Goal: Task Accomplishment & Management: Use online tool/utility

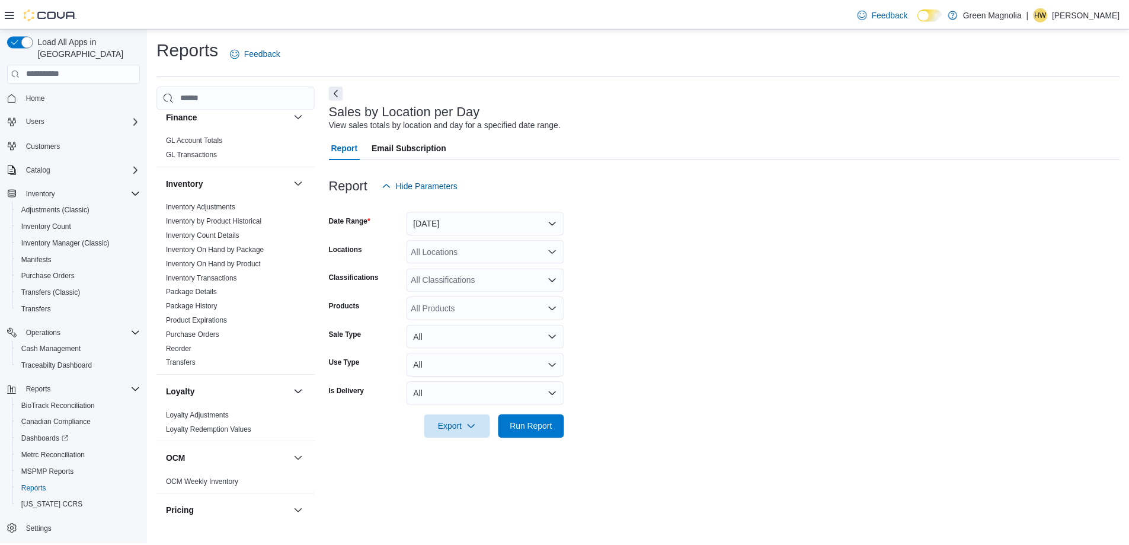
scroll to position [313, 0]
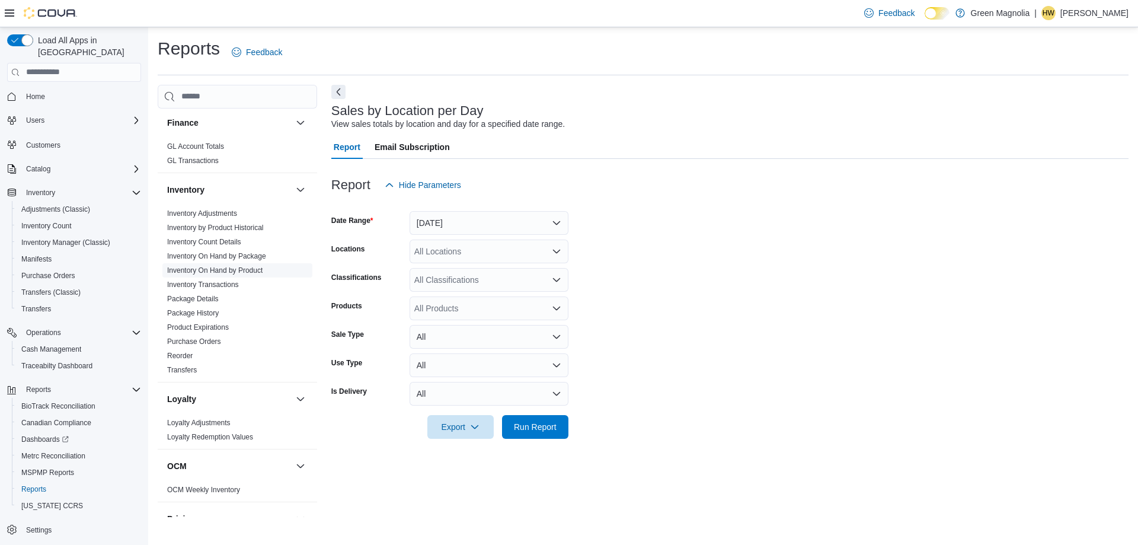
click at [253, 269] on link "Inventory On Hand by Product" at bounding box center [214, 270] width 95 height 8
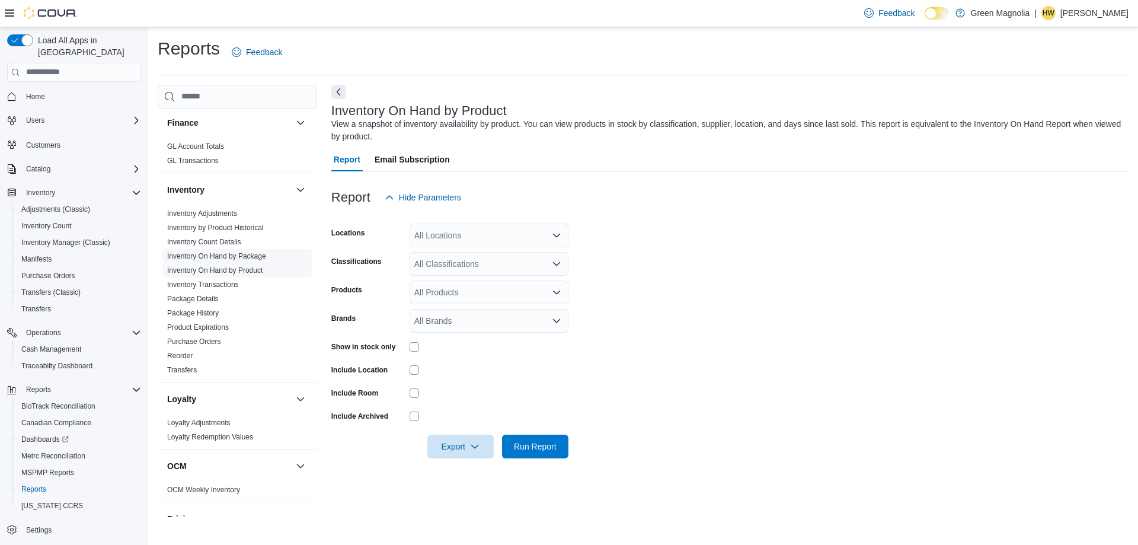
click at [244, 257] on link "Inventory On Hand by Package" at bounding box center [216, 256] width 99 height 8
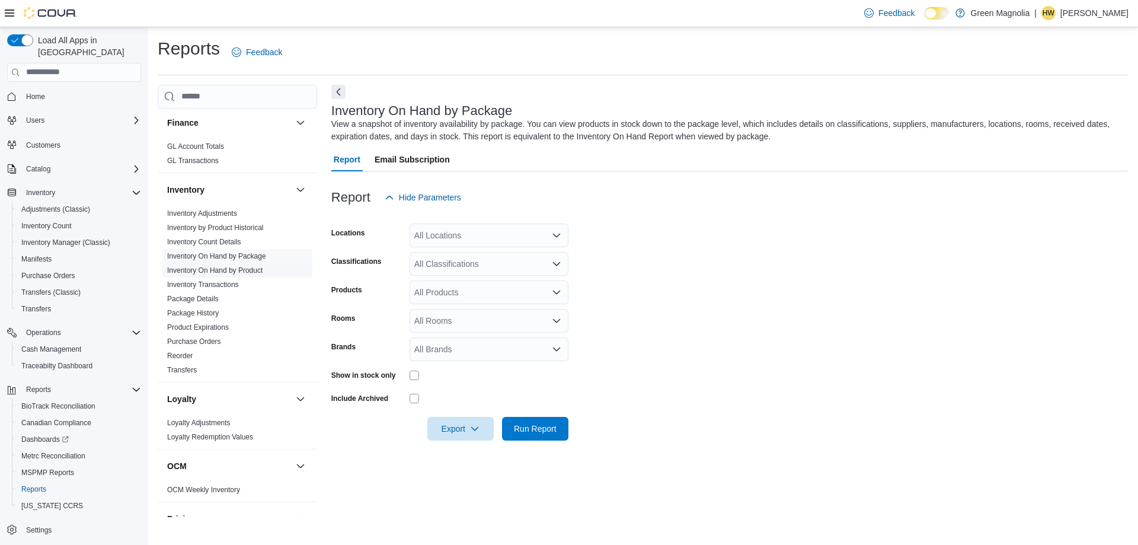
click at [257, 269] on link "Inventory On Hand by Product" at bounding box center [214, 270] width 95 height 8
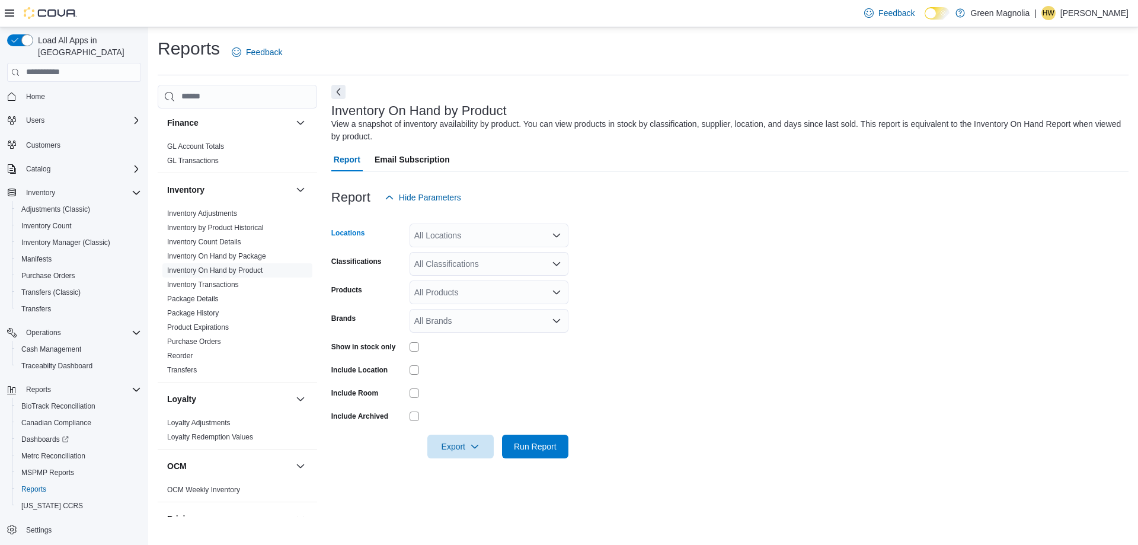
click at [561, 235] on div "All Locations" at bounding box center [489, 235] width 159 height 24
click at [445, 282] on button "Columbus" at bounding box center [489, 290] width 159 height 17
click at [453, 233] on span "Columbus" at bounding box center [440, 235] width 41 height 12
click at [460, 234] on icon "Remove Columbus from selection in this group" at bounding box center [457, 234] width 7 height 7
click at [453, 276] on span "[GEOGRAPHIC_DATA]" at bounding box center [478, 273] width 87 height 12
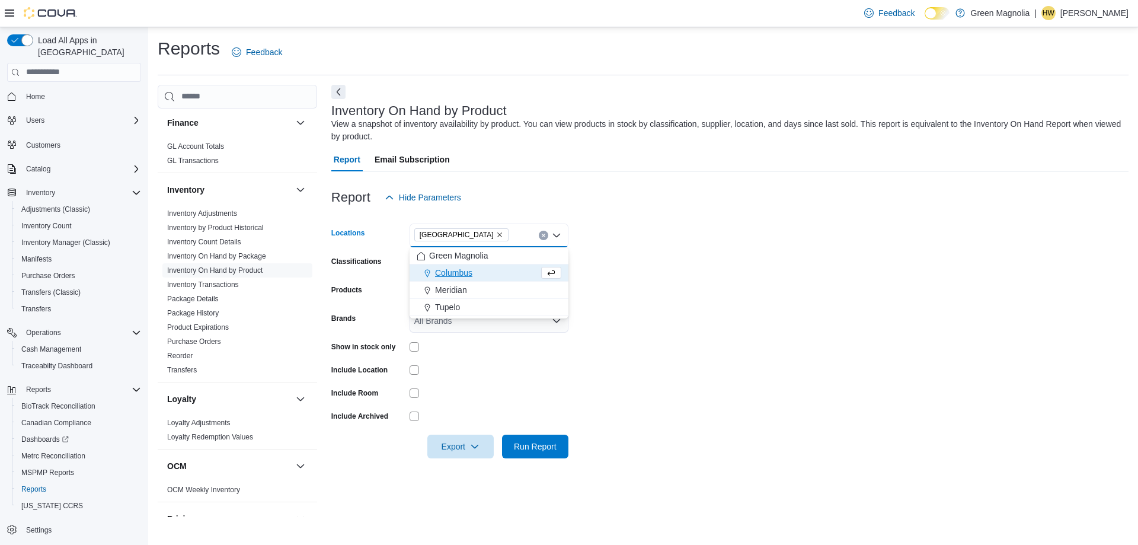
click at [718, 242] on form "Locations [GEOGRAPHIC_DATA] Combo box. Selected. [GEOGRAPHIC_DATA]. Press Backs…" at bounding box center [729, 333] width 797 height 249
click at [557, 262] on icon "Open list of options" at bounding box center [556, 263] width 9 height 9
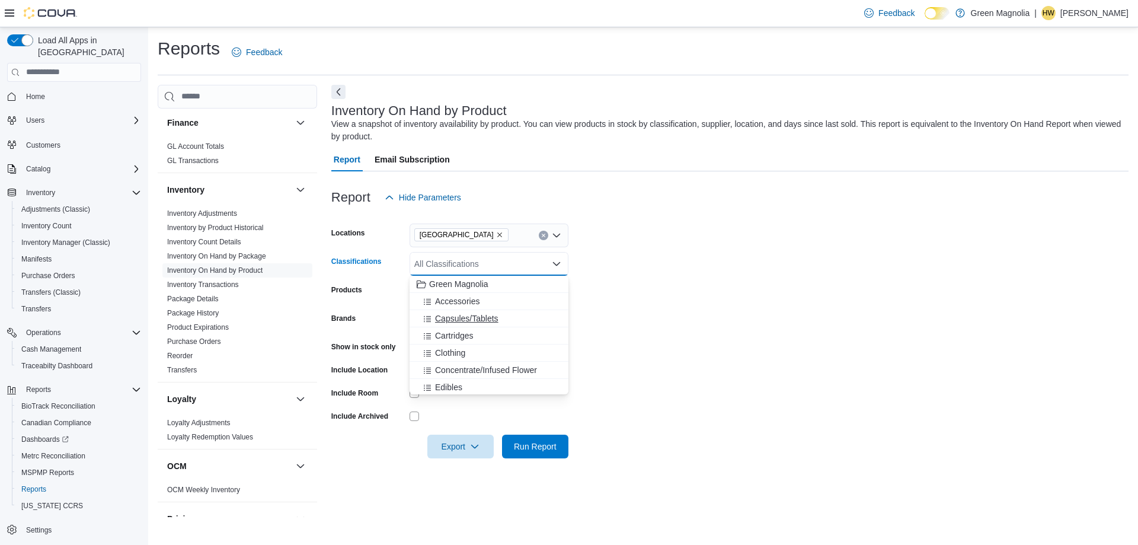
click at [488, 317] on span "Capsules/Tablets" at bounding box center [466, 318] width 63 height 12
click at [476, 318] on div "Cartridges" at bounding box center [478, 318] width 122 height 12
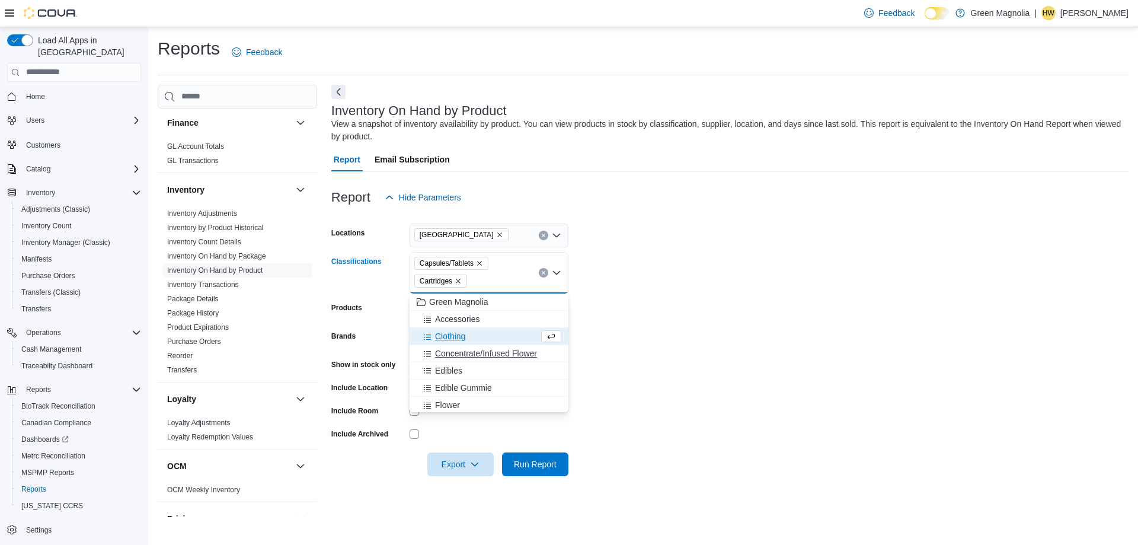
click at [506, 353] on span "Concentrate/Infused Flower" at bounding box center [486, 353] width 102 height 12
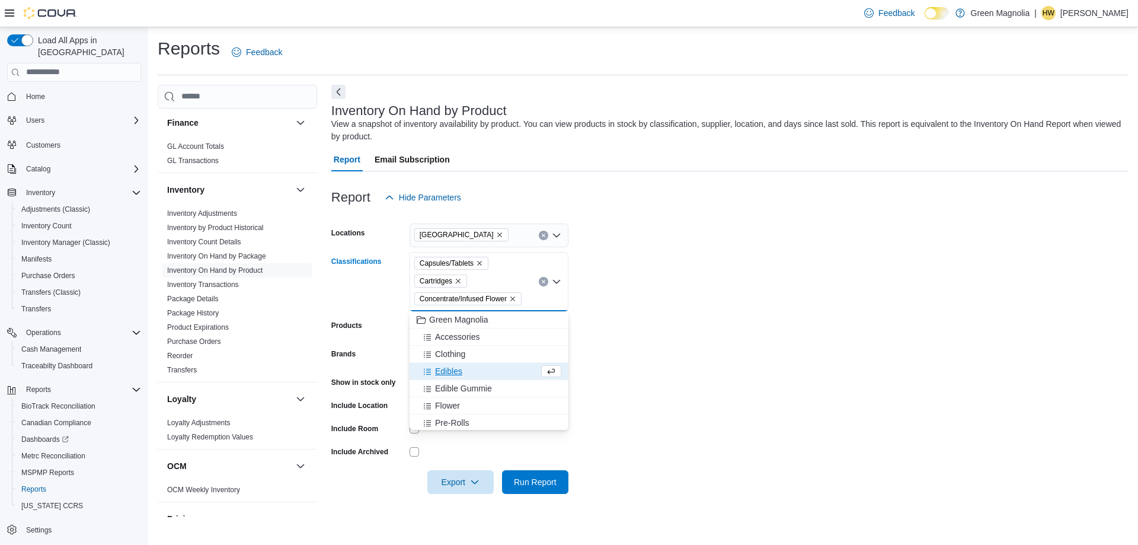
click at [478, 371] on div "Edibles" at bounding box center [478, 371] width 122 height 12
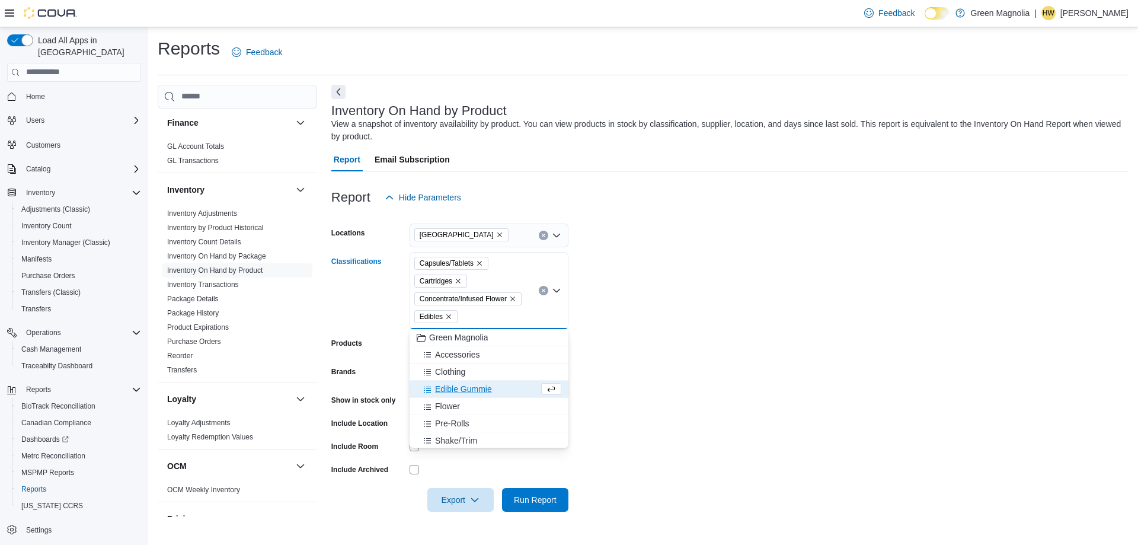
click at [484, 391] on span "Edible Gummie" at bounding box center [463, 389] width 57 height 12
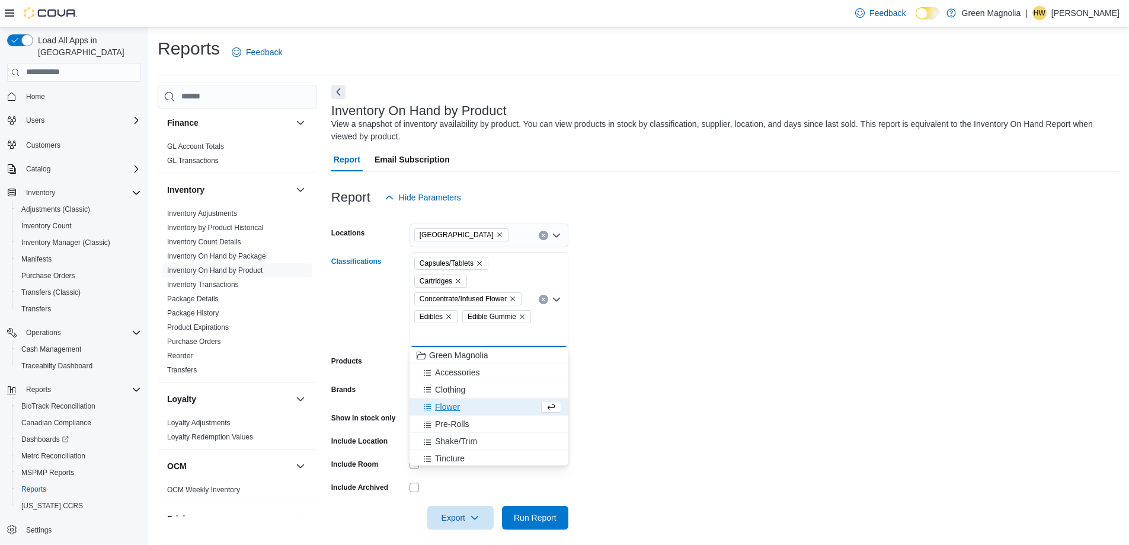
click at [481, 408] on div "Flower" at bounding box center [478, 407] width 122 height 12
click at [484, 411] on div "Pre-Rolls" at bounding box center [478, 407] width 122 height 12
click at [483, 425] on div "Tincture" at bounding box center [489, 424] width 145 height 12
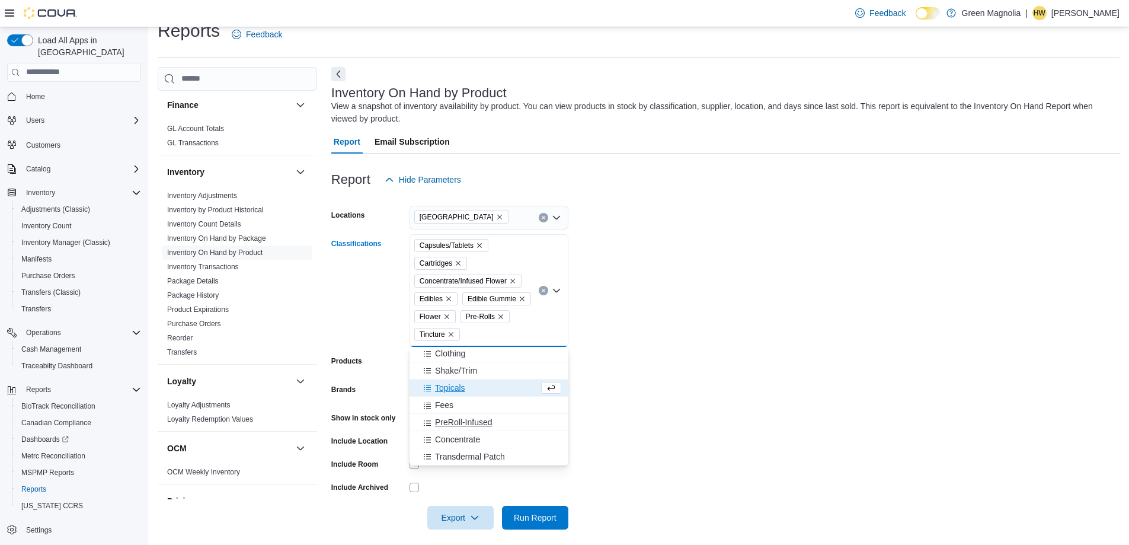
scroll to position [26, 0]
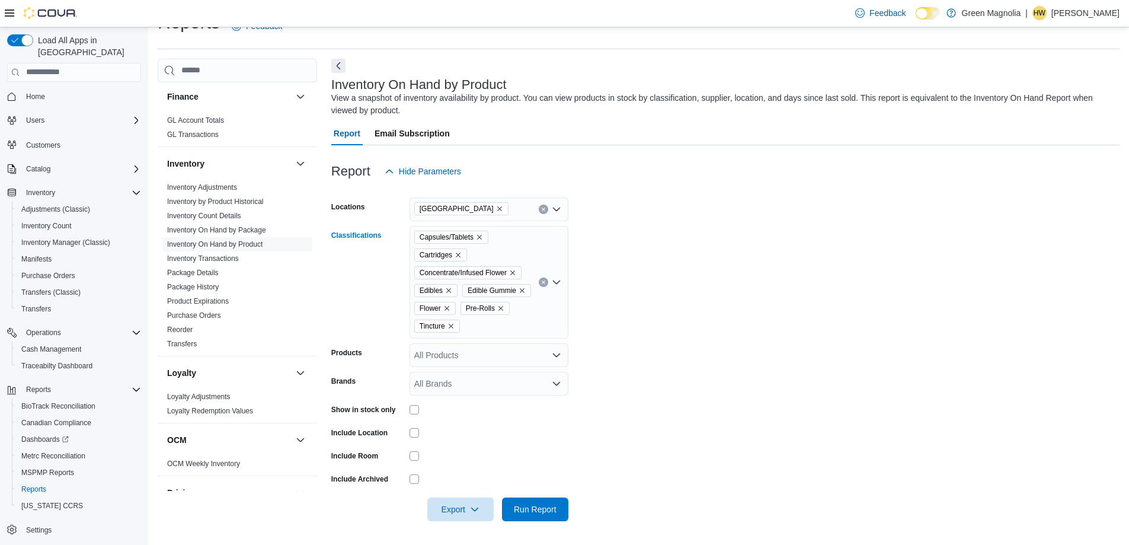
click at [499, 328] on div "Capsules/Tablets Cartridges Concentrate/Infused Flower Edibles Edible Gummie Fl…" at bounding box center [489, 282] width 159 height 113
click at [460, 379] on span "Topicals" at bounding box center [450, 379] width 30 height 12
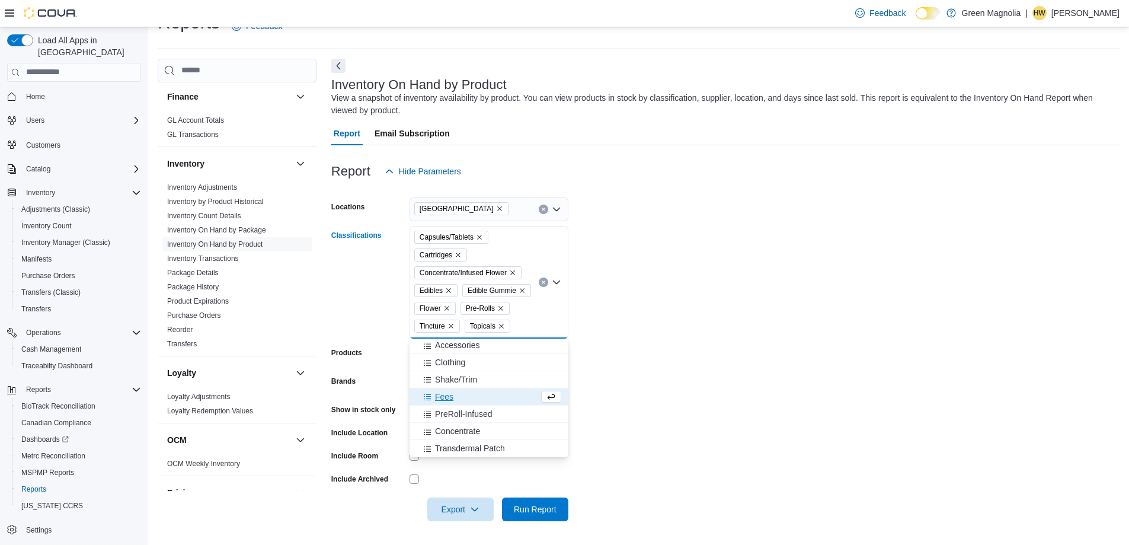
scroll to position [19, 0]
click at [469, 446] on span "Transdermal Patch" at bounding box center [470, 448] width 70 height 12
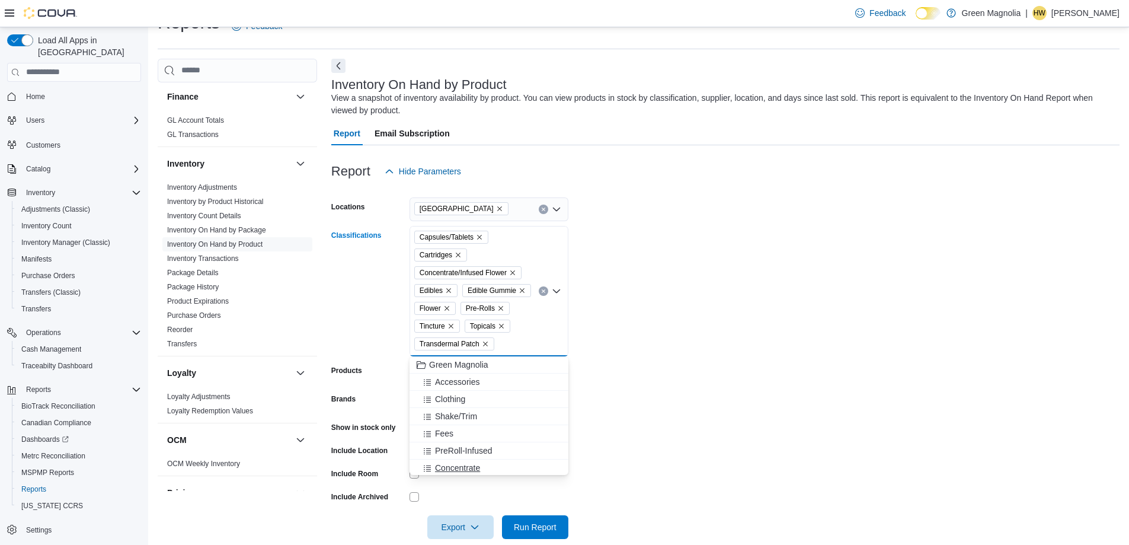
click at [464, 465] on span "Concentrate" at bounding box center [457, 468] width 45 height 12
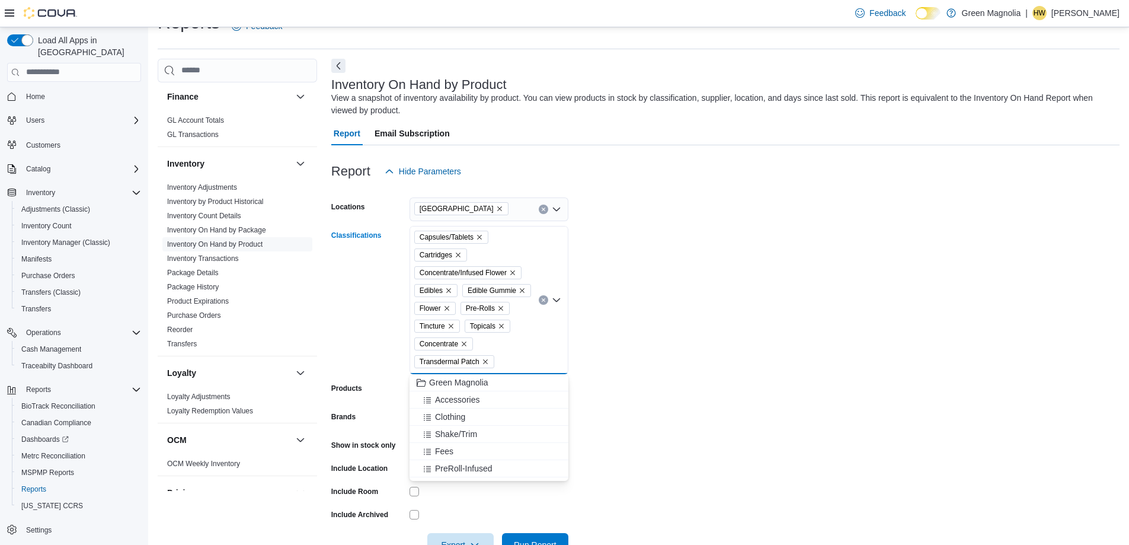
click at [487, 360] on icon "Remove Transdermal Patch from selection in this group" at bounding box center [485, 361] width 7 height 7
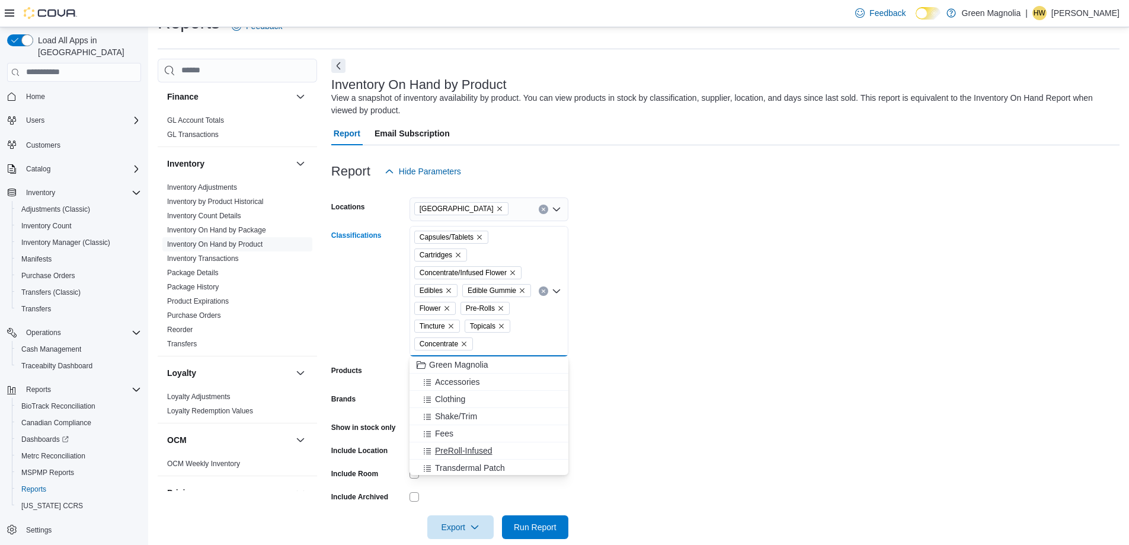
click at [477, 446] on span "PreRoll-Infused" at bounding box center [463, 451] width 57 height 12
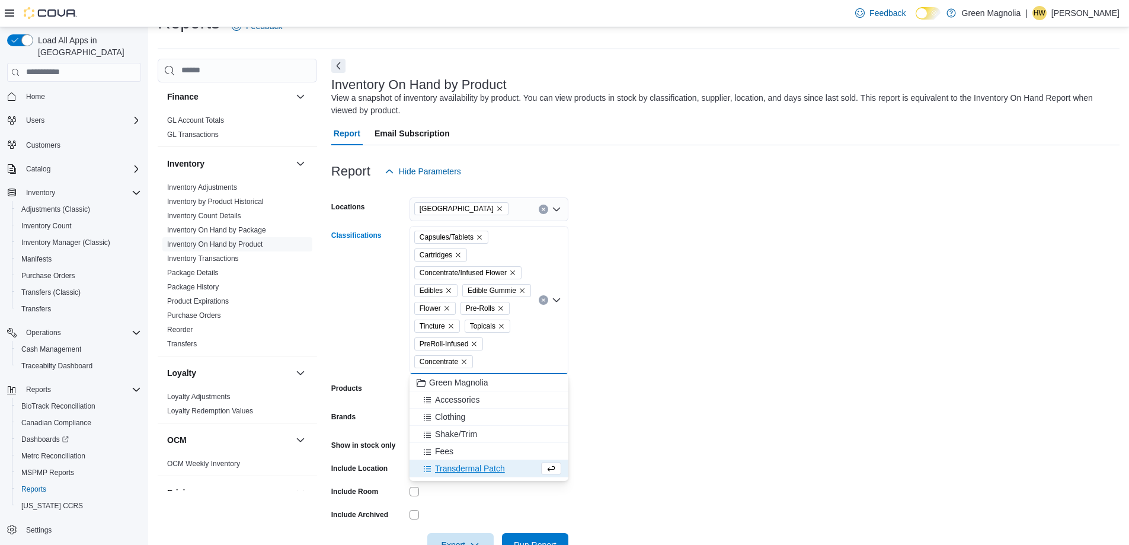
drag, startPoint x: 718, startPoint y: 331, endPoint x: 707, endPoint y: 331, distance: 11.3
click at [717, 331] on form "Locations [GEOGRAPHIC_DATA] Classifications Capsules/Tablets Cartridges Concent…" at bounding box center [725, 369] width 788 height 373
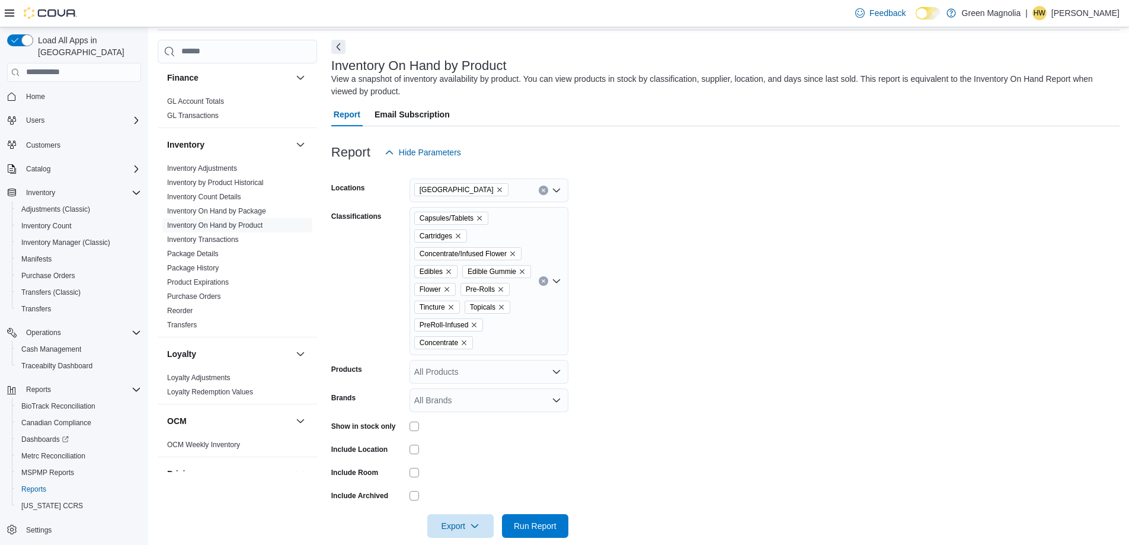
scroll to position [62, 0]
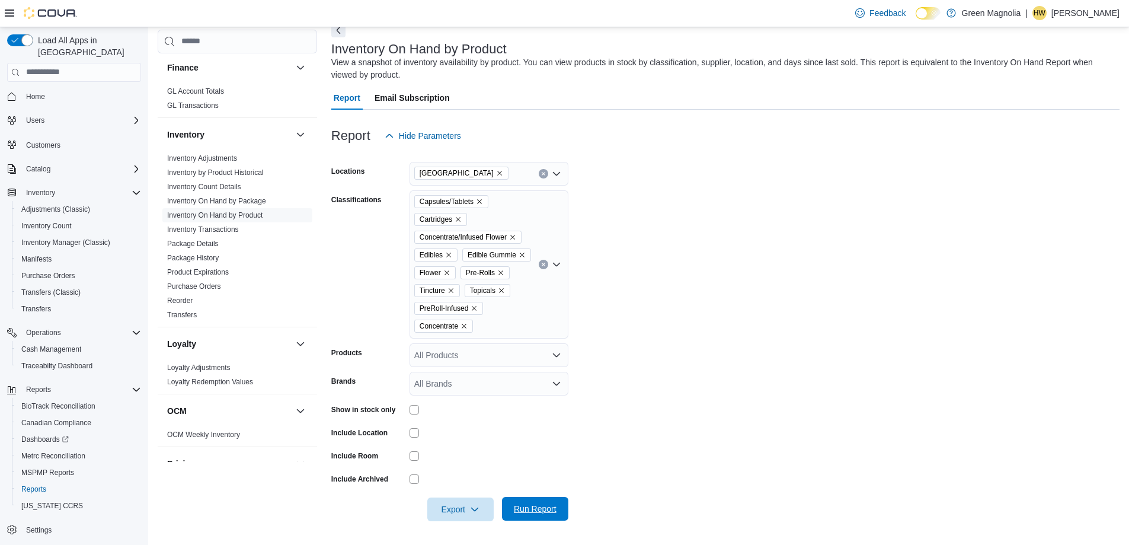
click at [535, 510] on span "Run Report" at bounding box center [535, 509] width 43 height 12
click at [462, 512] on span "Export" at bounding box center [460, 509] width 52 height 24
click at [464, 435] on span "Export to Excel" at bounding box center [462, 437] width 53 height 9
